Goal: Book appointment/travel/reservation

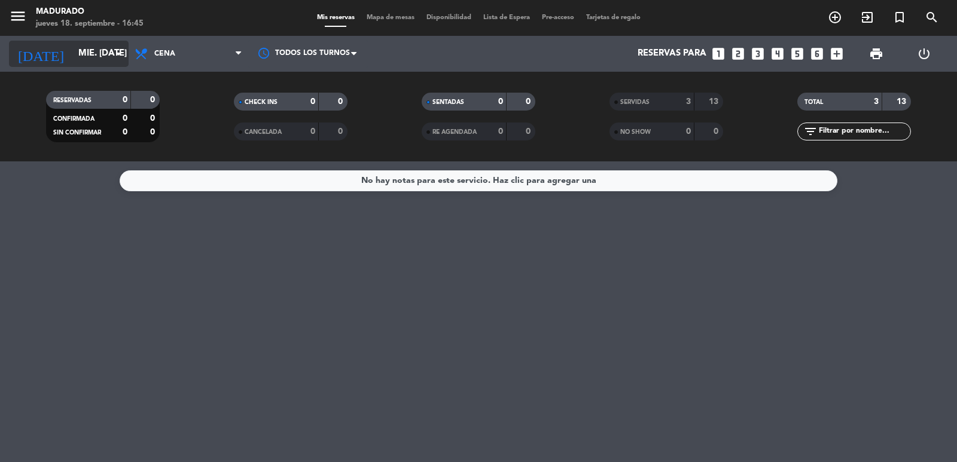
click at [97, 60] on input "mié. [DATE]" at bounding box center [129, 53] width 115 height 23
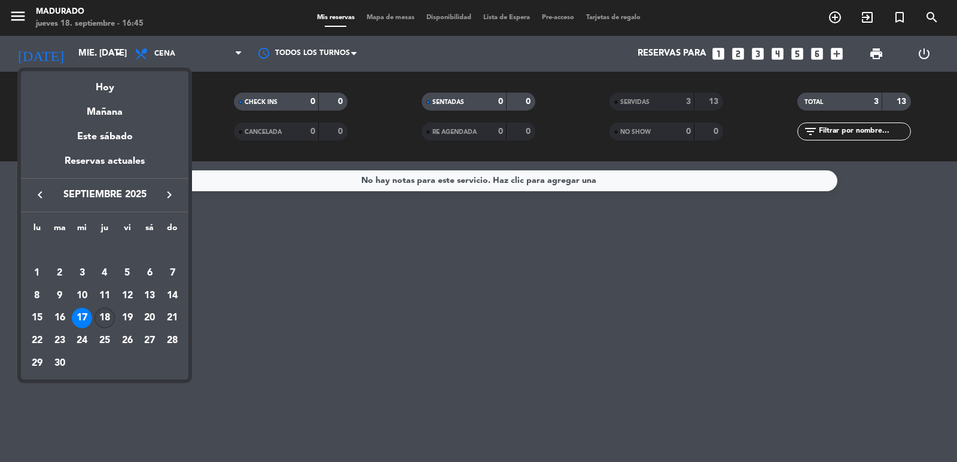
click at [102, 315] on div "18" at bounding box center [104, 318] width 20 height 20
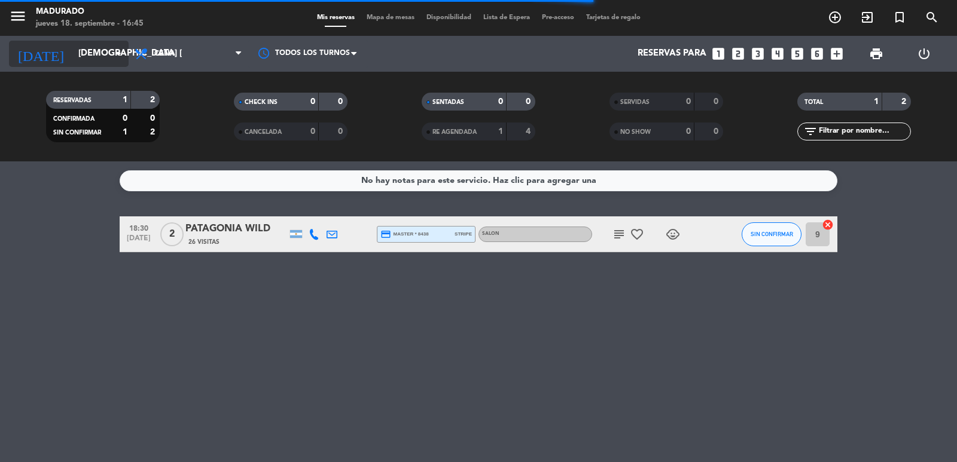
click at [101, 53] on input "[DEMOGRAPHIC_DATA] [DATE]" at bounding box center [129, 53] width 115 height 23
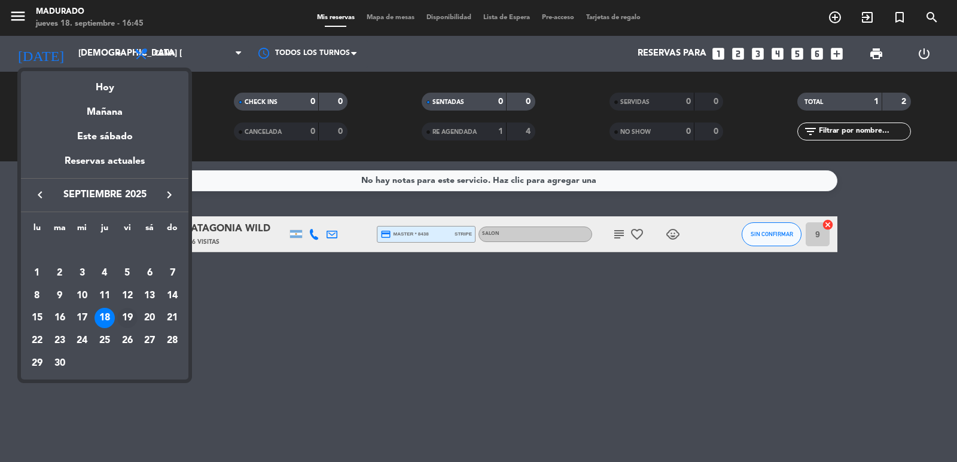
click at [127, 322] on div "19" at bounding box center [127, 318] width 20 height 20
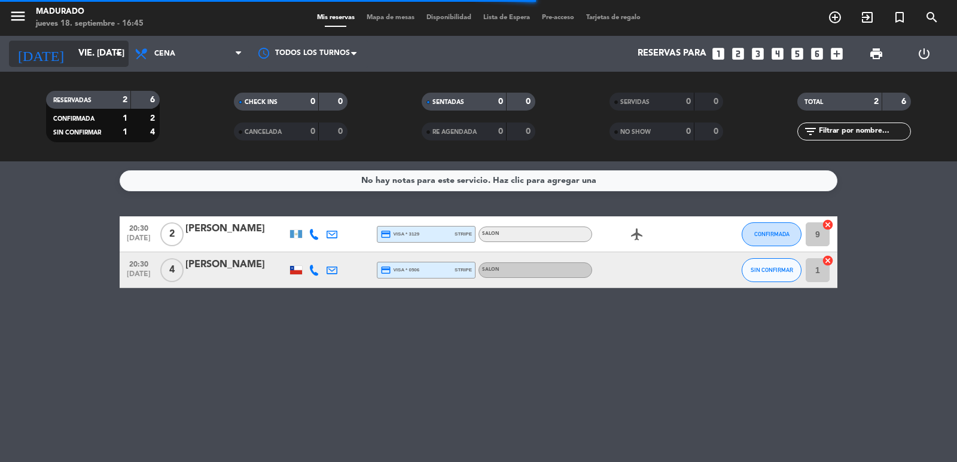
click at [72, 46] on input "vie. [DATE]" at bounding box center [129, 53] width 115 height 23
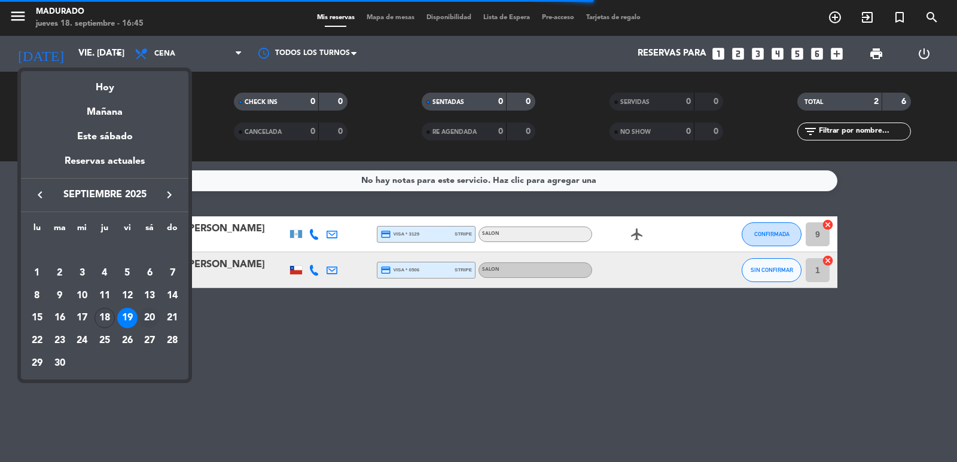
click at [147, 320] on div "20" at bounding box center [149, 318] width 20 height 20
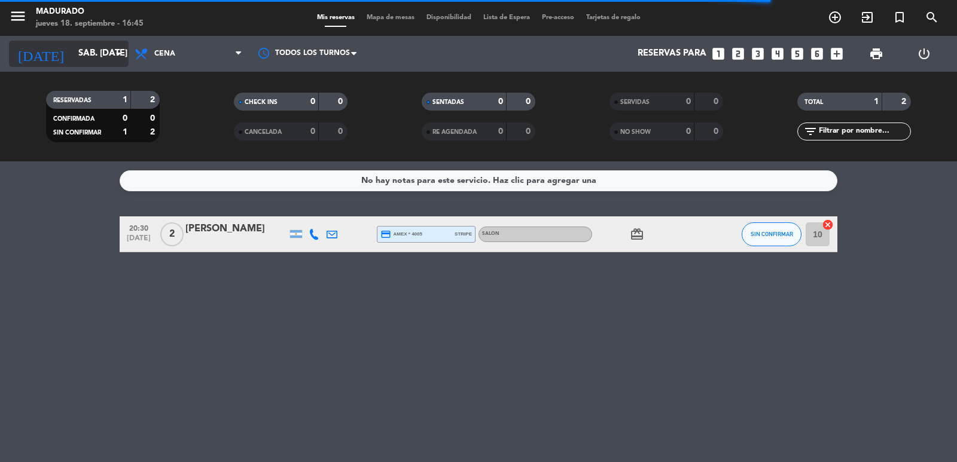
click at [90, 46] on input "sáb. [DATE]" at bounding box center [129, 53] width 115 height 23
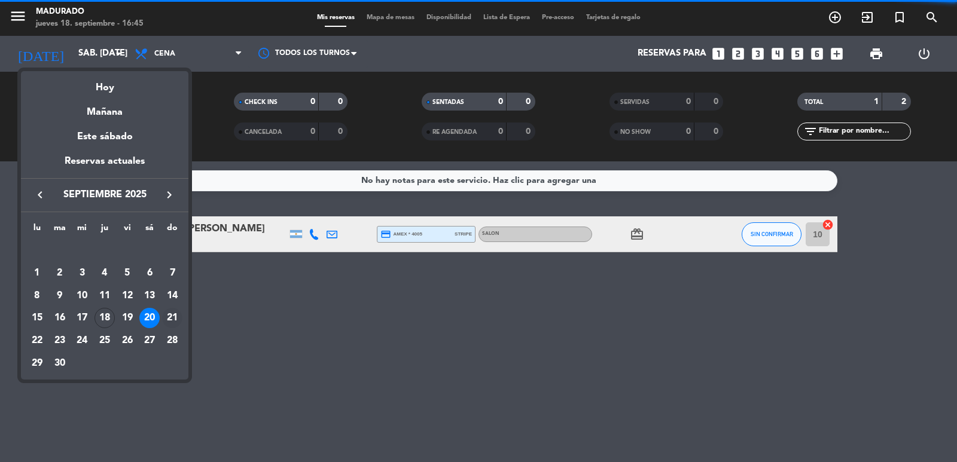
click at [178, 318] on div "21" at bounding box center [172, 318] width 20 height 20
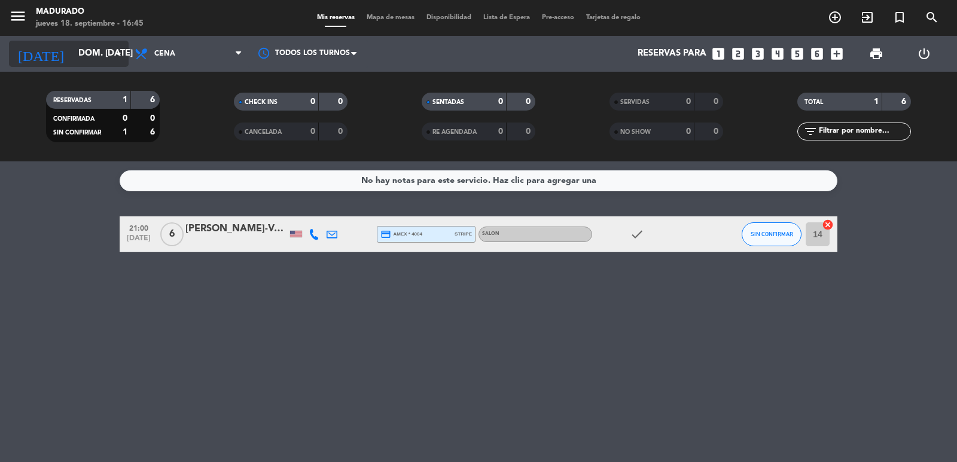
click at [88, 47] on input "dom. [DATE]" at bounding box center [129, 53] width 115 height 23
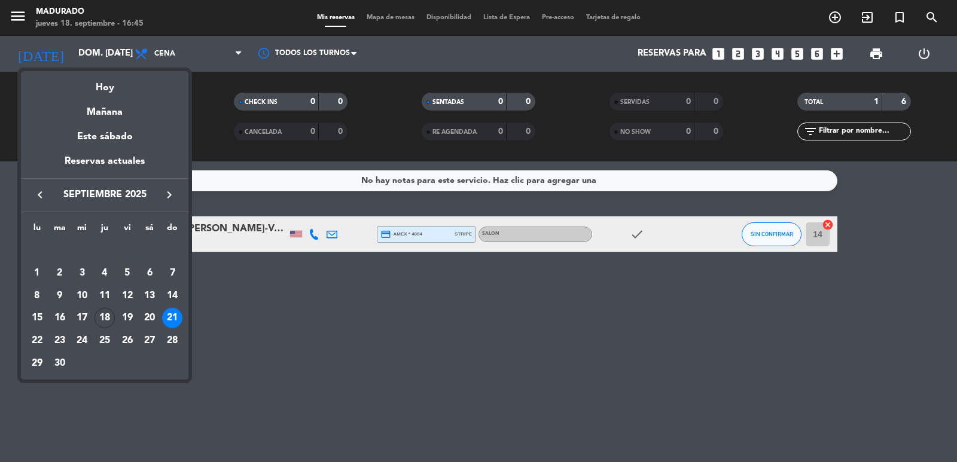
click at [108, 314] on div "18" at bounding box center [104, 318] width 20 height 20
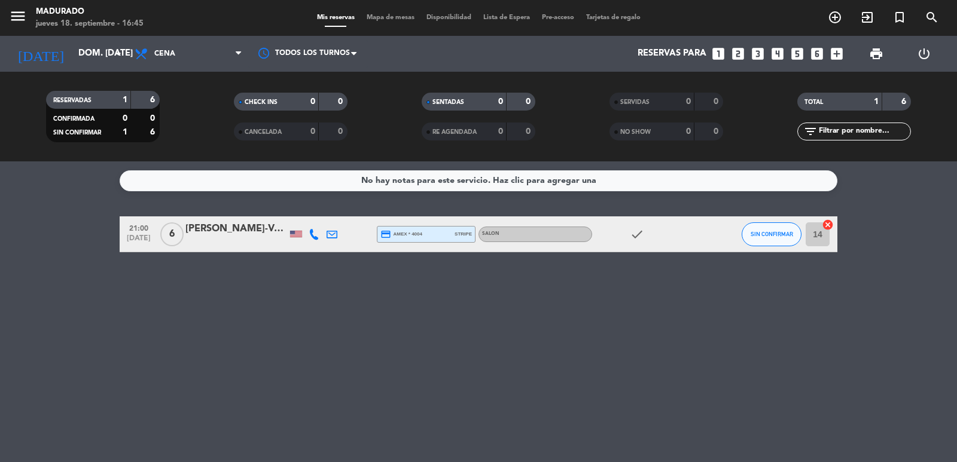
type input "[DEMOGRAPHIC_DATA] [DATE]"
